Goal: Consume media (video, audio)

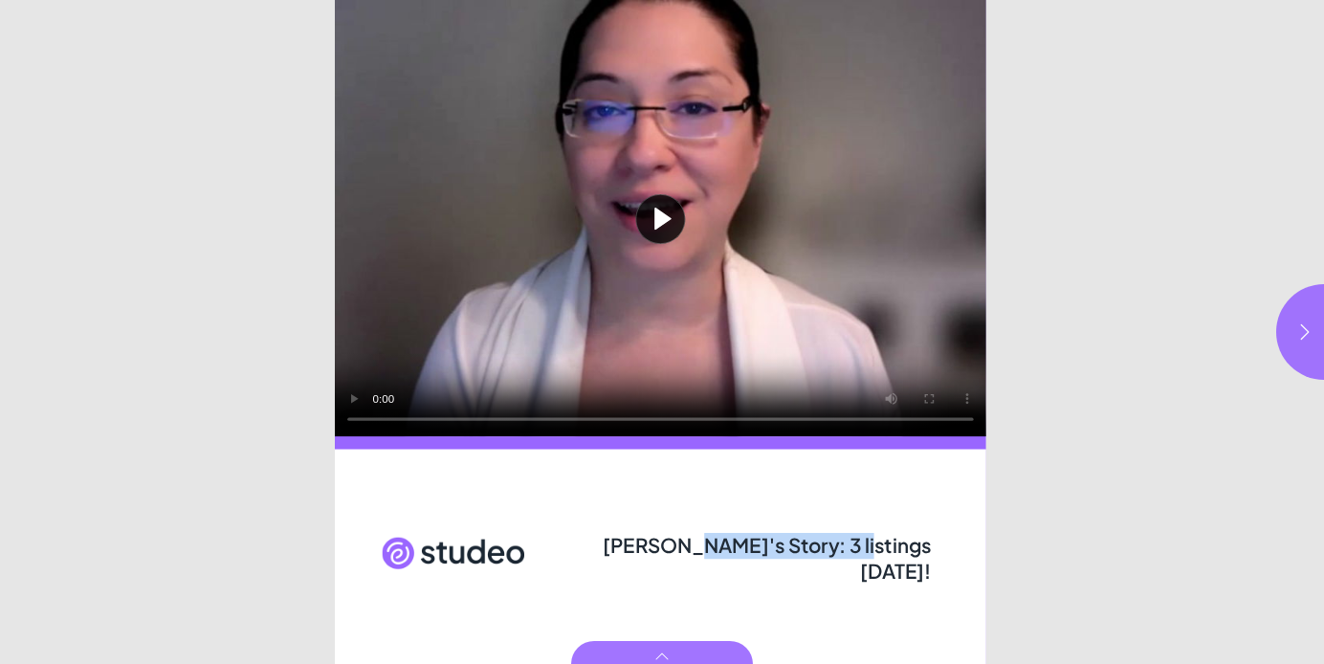
drag, startPoint x: 682, startPoint y: 544, endPoint x: 833, endPoint y: 553, distance: 151.5
click at [833, 553] on span "[PERSON_NAME]'s Story: 3 listings [DATE]!" at bounding box center [767, 558] width 329 height 51
drag, startPoint x: 813, startPoint y: 548, endPoint x: 767, endPoint y: 550, distance: 46.0
click at [812, 548] on span "[PERSON_NAME]'s Story: 3 listings [DATE]!" at bounding box center [767, 558] width 329 height 51
drag, startPoint x: 617, startPoint y: 551, endPoint x: 929, endPoint y: 546, distance: 312.0
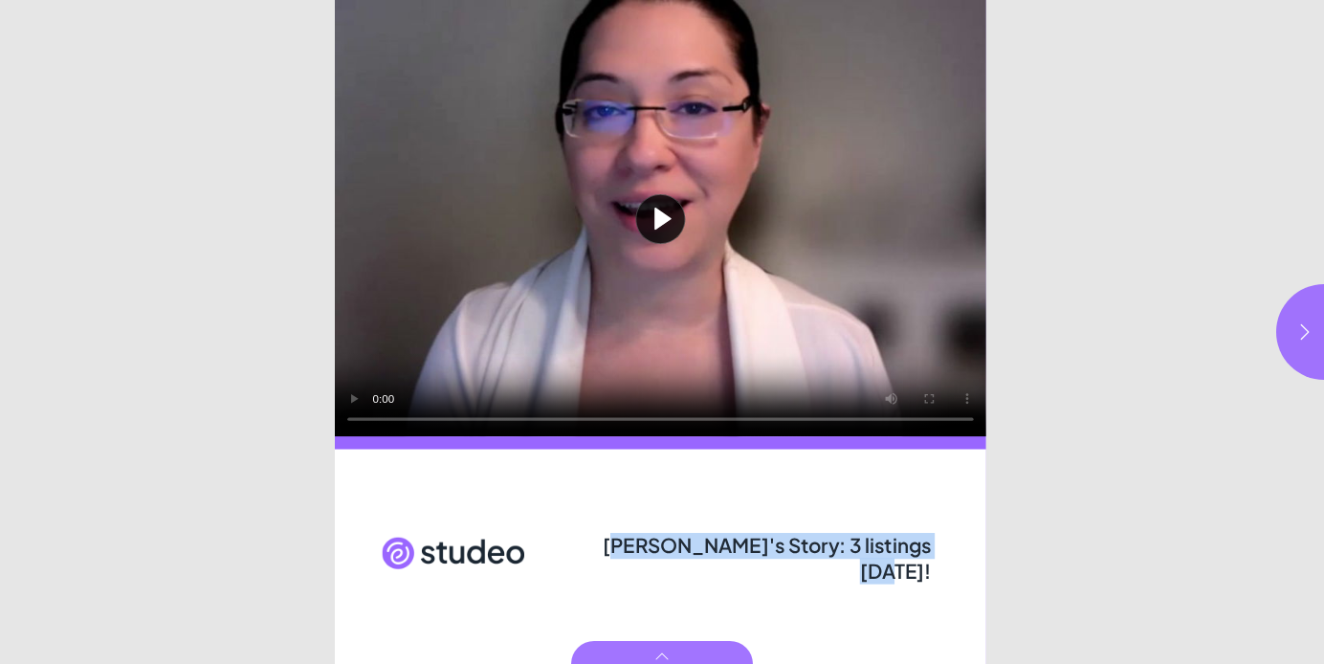
click at [929, 546] on span "[PERSON_NAME]'s Story: 3 listings [DATE]!" at bounding box center [767, 558] width 329 height 51
click at [1298, 335] on icon "button" at bounding box center [1305, 331] width 19 height 19
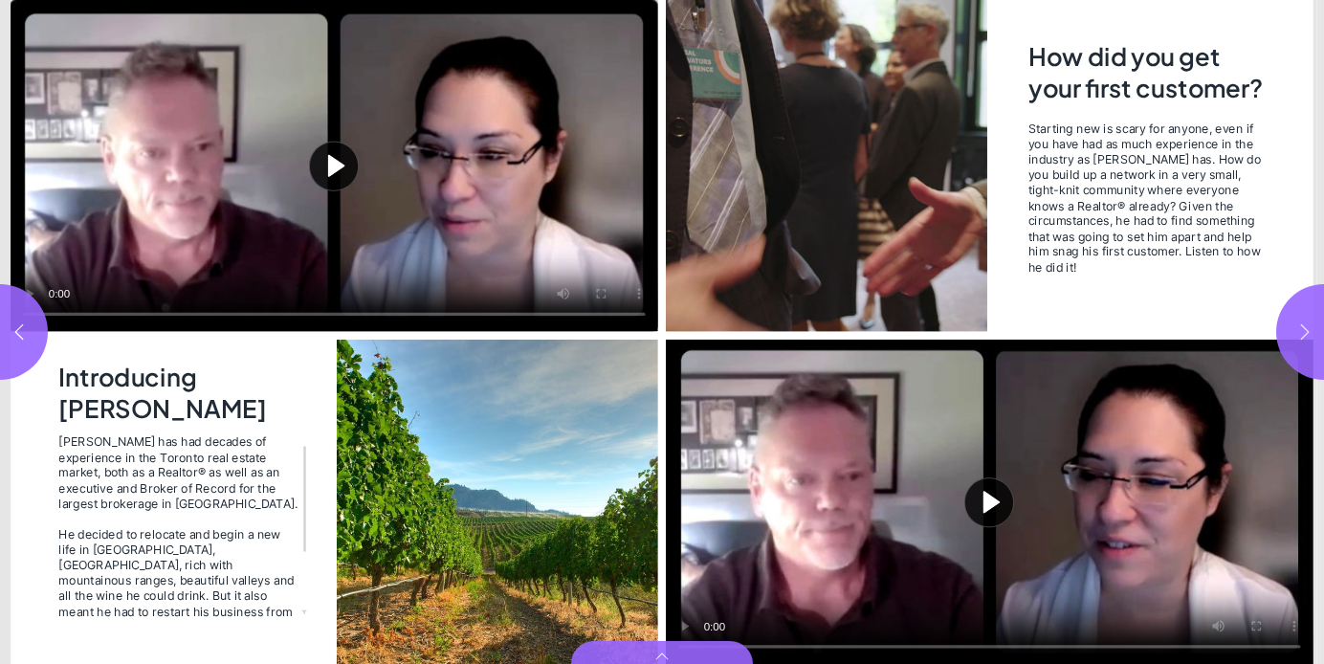
click at [1298, 335] on icon "button" at bounding box center [1305, 331] width 19 height 19
type input "***"
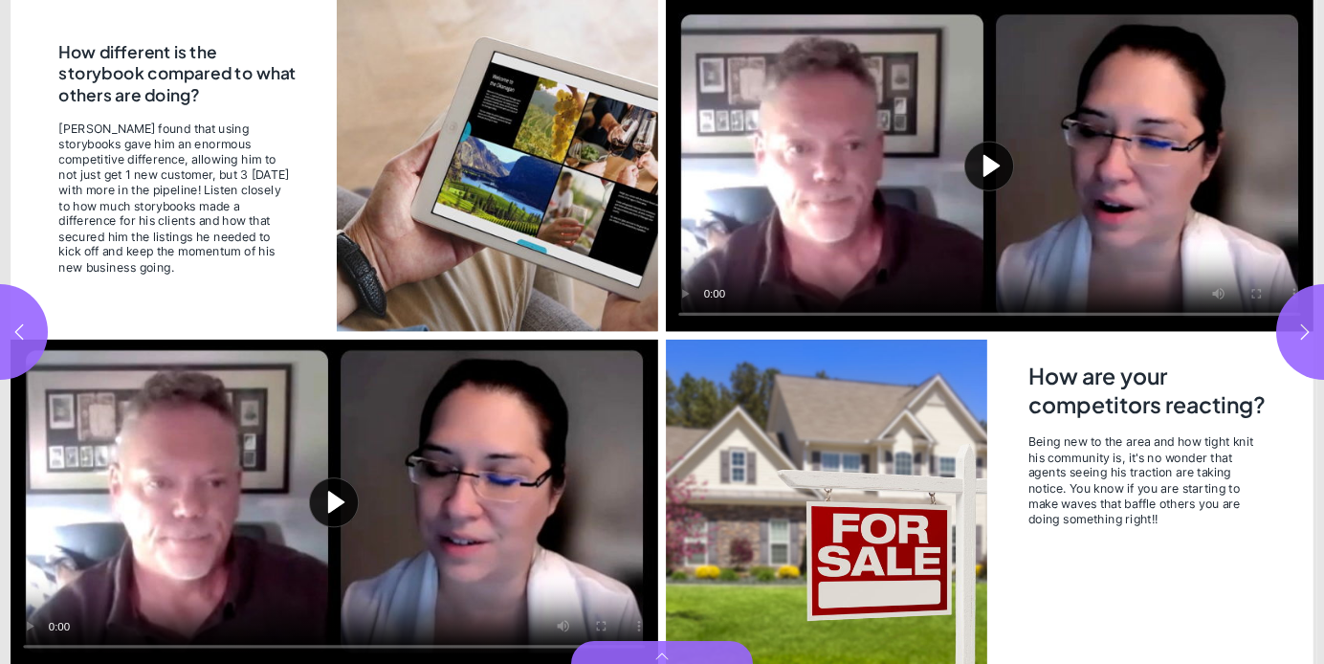
click at [318, 502] on button "Play video" at bounding box center [335, 502] width 648 height 324
click at [393, 529] on video "Video" at bounding box center [335, 502] width 648 height 324
